Goal: Information Seeking & Learning: Compare options

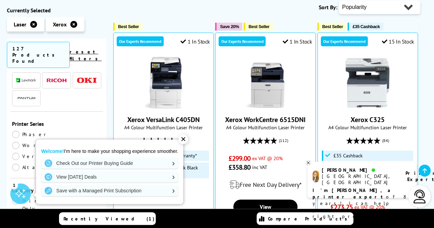
scroll to position [116, 0]
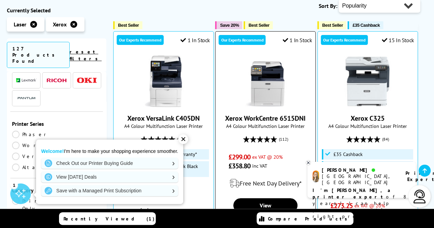
click at [259, 98] on img at bounding box center [265, 81] width 51 height 51
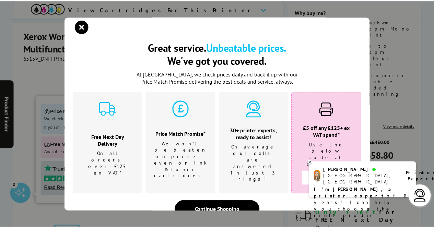
scroll to position [3, 0]
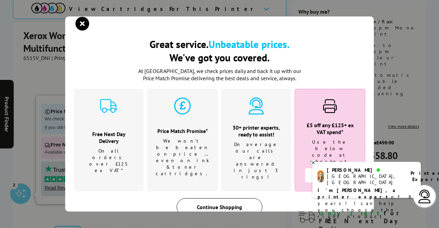
click at [216, 198] on div "Continue Shopping" at bounding box center [220, 207] width 86 height 18
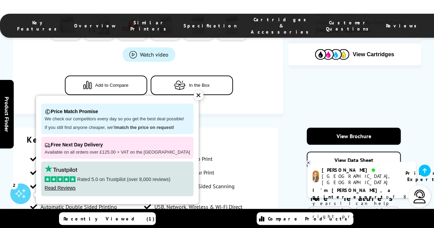
scroll to position [330, 0]
click at [194, 97] on div "✕" at bounding box center [199, 96] width 10 height 10
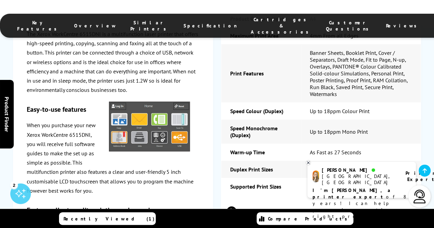
scroll to position [1023, 0]
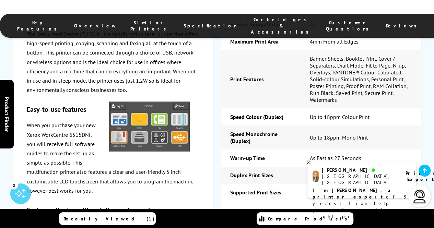
click at [179, 156] on div at bounding box center [150, 127] width 100 height 65
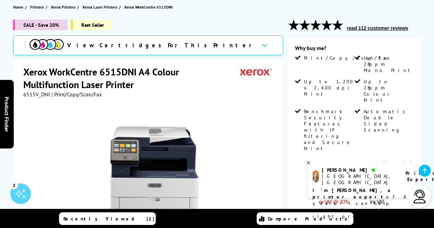
scroll to position [78, 0]
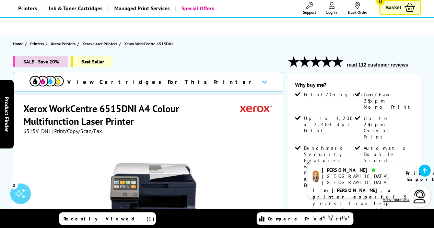
click at [145, 82] on span "View Cartridges For This Printer" at bounding box center [161, 82] width 189 height 8
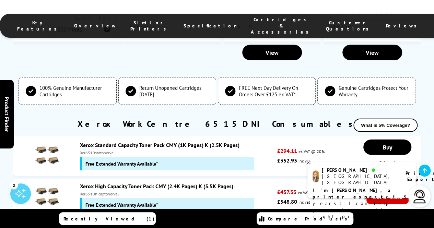
scroll to position [2056, 0]
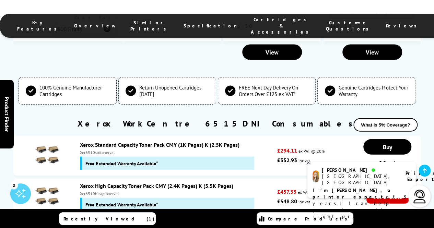
click at [156, 141] on link "Xerox Standard Capacity Toner Pack CMY (1K Pages) K (2.5K Pages)" at bounding box center [160, 144] width 160 height 7
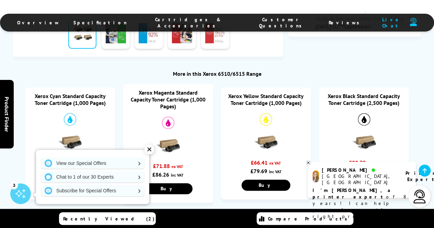
scroll to position [358, 0]
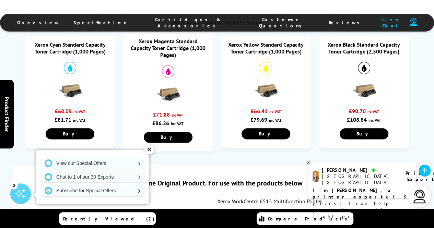
click at [149, 150] on div "✕" at bounding box center [150, 150] width 10 height 10
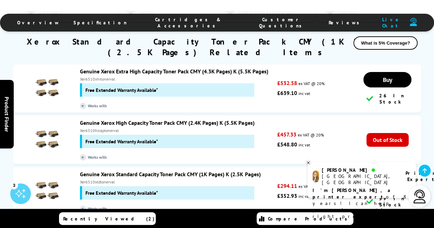
scroll to position [1250, 0]
click at [95, 171] on link "Genuine Xerox Standard Capacity Toner Pack CMY (1K Pages) K (2.5K Pages)" at bounding box center [170, 174] width 181 height 7
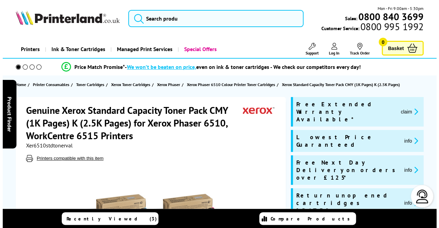
scroll to position [23, 0]
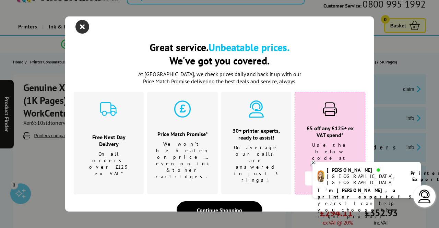
click at [82, 32] on icon "close modal" at bounding box center [83, 27] width 14 height 14
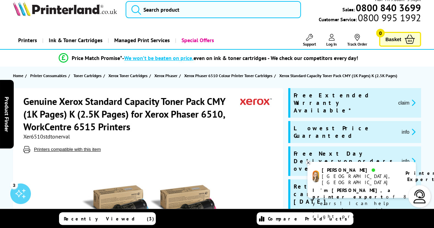
scroll to position [0, 0]
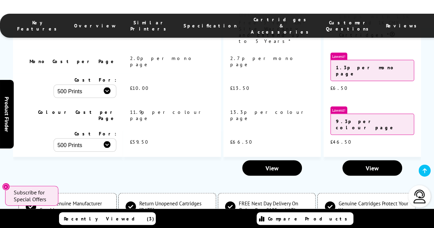
scroll to position [2056, 0]
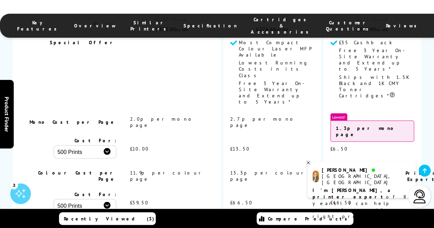
click at [97, 145] on select "500 Prints 1000 Prints 2000 Prints" at bounding box center [85, 151] width 63 height 13
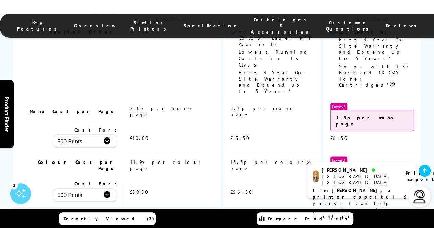
scroll to position [1889, 0]
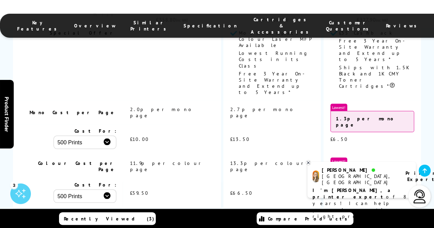
click at [56, 154] on td "Colour Cost per Page" at bounding box center [68, 166] width 110 height 24
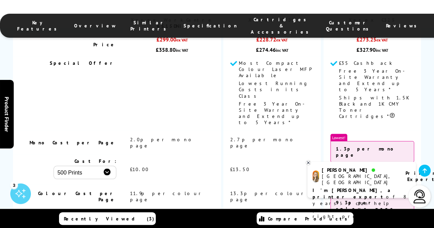
scroll to position [1859, 0]
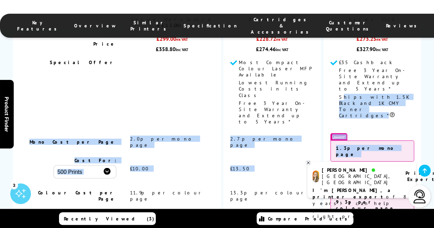
click at [340, 94] on span "Ships with 1.5K Black and 1K CMY Toner Cartridges*" at bounding box center [374, 106] width 70 height 25
click at [53, 73] on td "Special Offer" at bounding box center [68, 93] width 110 height 74
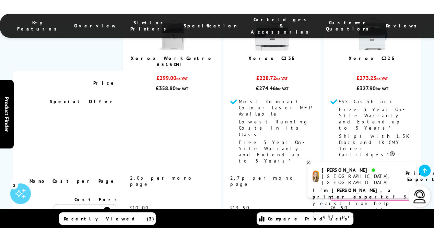
scroll to position [0, 0]
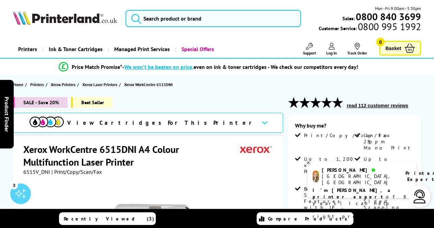
click at [88, 165] on h1 "Xerox WorkCentre 6515DNI A4 Colour Multifunction Laser Printer" at bounding box center [131, 155] width 217 height 25
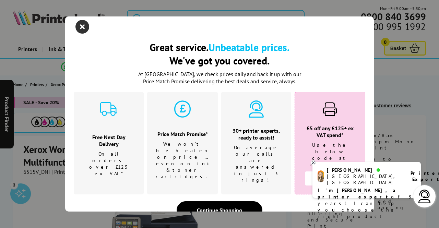
click at [81, 29] on icon "close modal" at bounding box center [83, 27] width 14 height 14
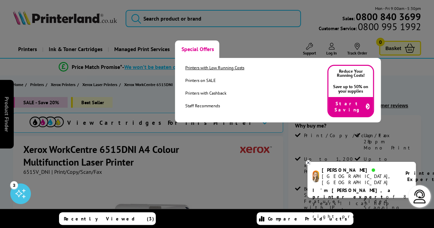
click at [194, 69] on link "Printers with Low Running Costs" at bounding box center [214, 68] width 59 height 6
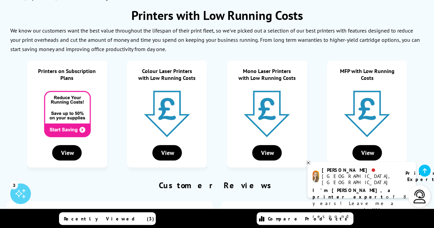
scroll to position [87, 0]
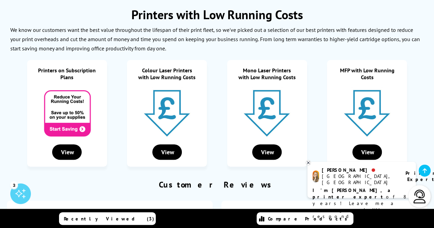
click at [365, 143] on link at bounding box center [367, 139] width 51 height 7
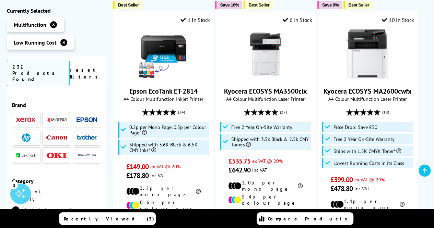
scroll to position [1073, 0]
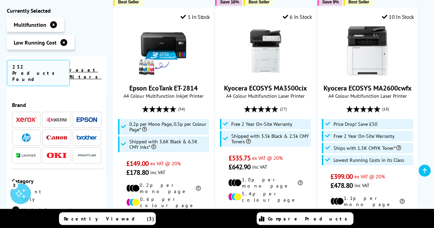
click at [424, 173] on icon at bounding box center [425, 170] width 4 height 5
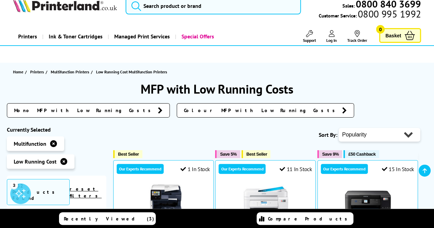
scroll to position [0, 0]
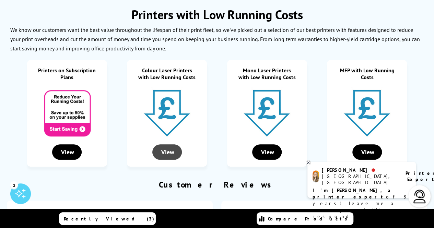
click at [167, 147] on div "View" at bounding box center [167, 152] width 30 height 15
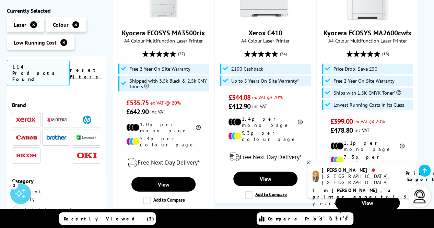
scroll to position [785, 0]
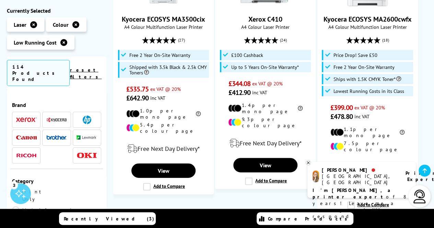
click at [84, 152] on img at bounding box center [87, 155] width 21 height 6
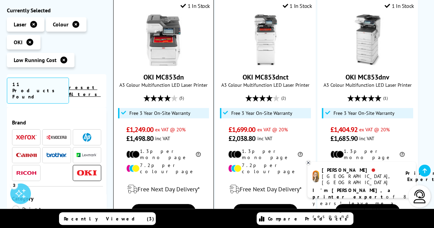
scroll to position [150, 0]
click at [189, 130] on span "£1,249.00 ex VAT @ 20%" at bounding box center [163, 129] width 75 height 9
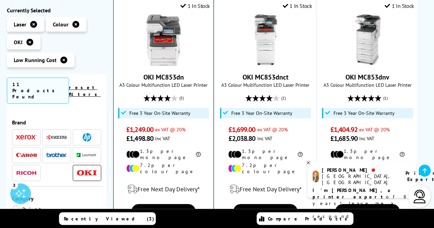
click at [189, 130] on span "£1,249.00 ex VAT @ 20%" at bounding box center [163, 129] width 75 height 9
